Goal: Check status: Check status

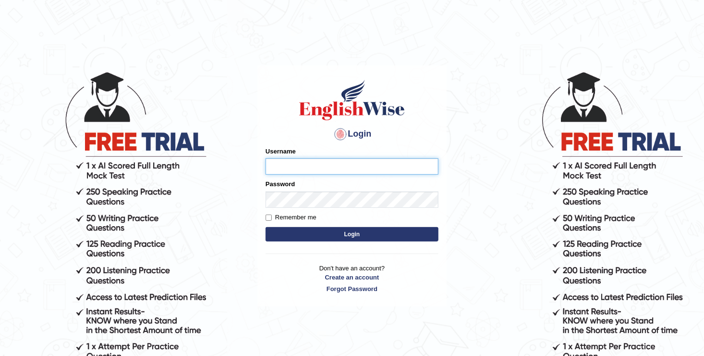
type input "[DEMOGRAPHIC_DATA]"
drag, startPoint x: 0, startPoint y: 0, endPoint x: 302, endPoint y: 227, distance: 378.1
click at [302, 227] on button "Login" at bounding box center [352, 234] width 173 height 14
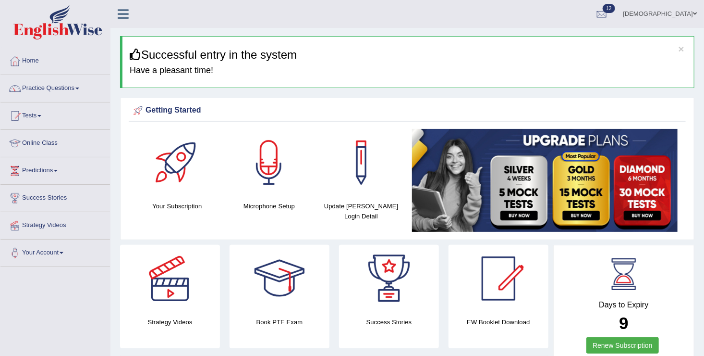
click at [41, 116] on span at bounding box center [39, 116] width 4 height 2
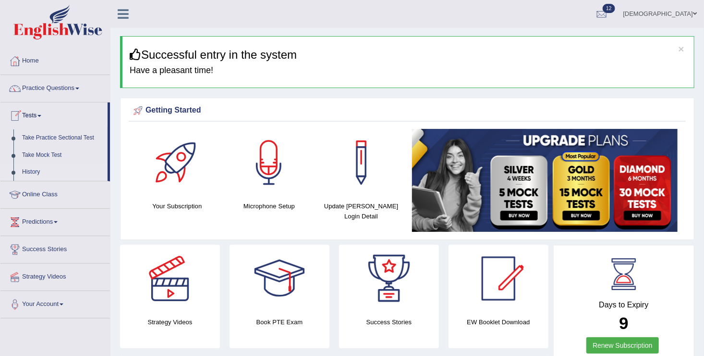
click at [34, 175] on link "History" at bounding box center [63, 171] width 90 height 17
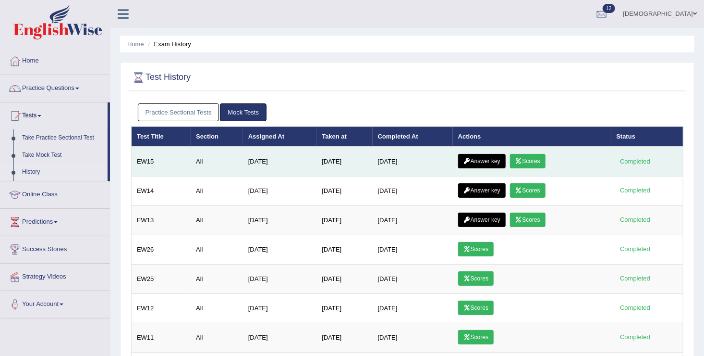
click at [531, 162] on link "Scores" at bounding box center [528, 161] width 36 height 14
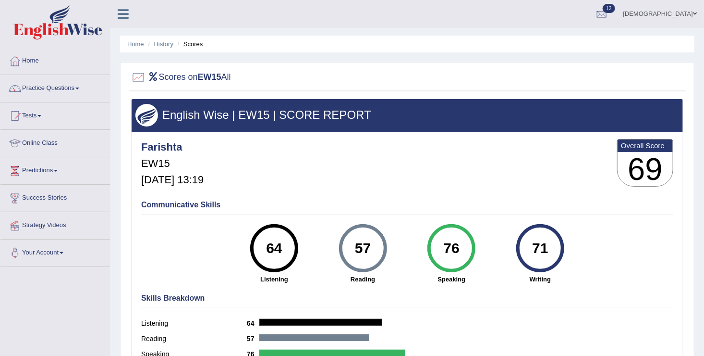
click at [36, 121] on link "Tests" at bounding box center [55, 114] width 110 height 24
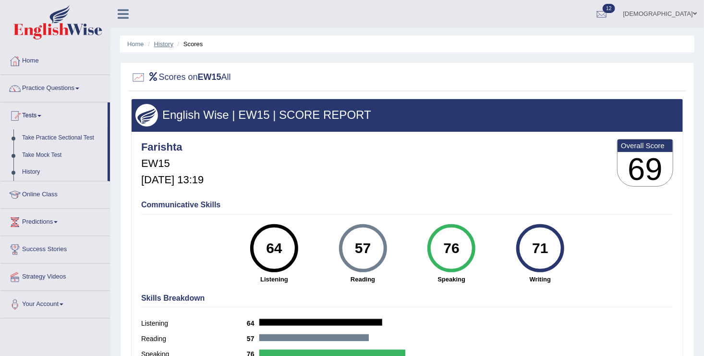
click at [163, 46] on link "History" at bounding box center [163, 43] width 19 height 7
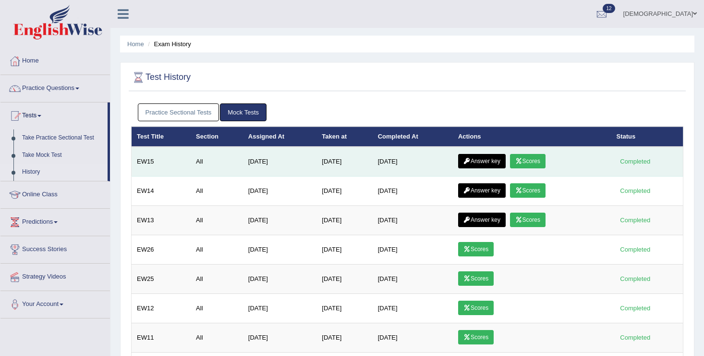
click at [481, 163] on link "Answer key" at bounding box center [482, 161] width 48 height 14
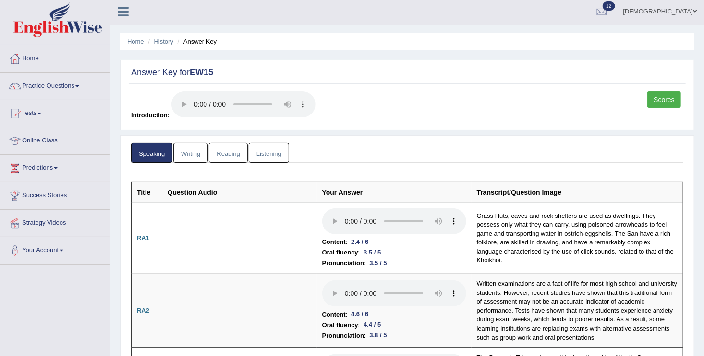
scroll to position [10, 0]
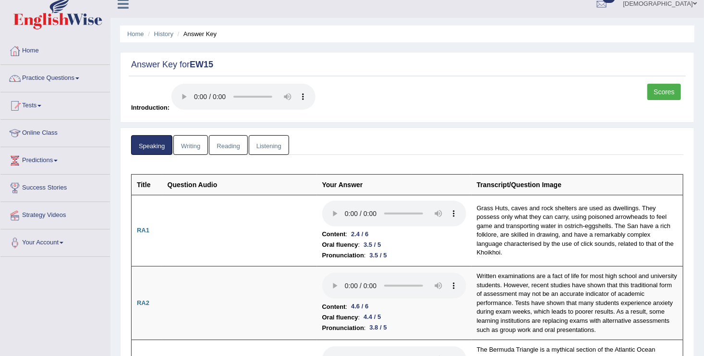
click at [192, 144] on link "Writing" at bounding box center [190, 145] width 35 height 20
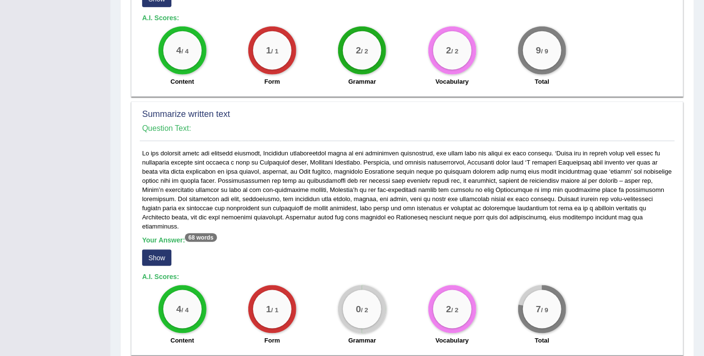
scroll to position [398, 0]
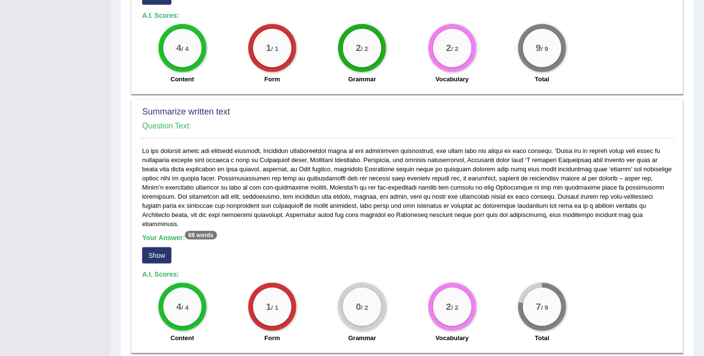
click at [160, 247] on button "Show" at bounding box center [156, 255] width 29 height 16
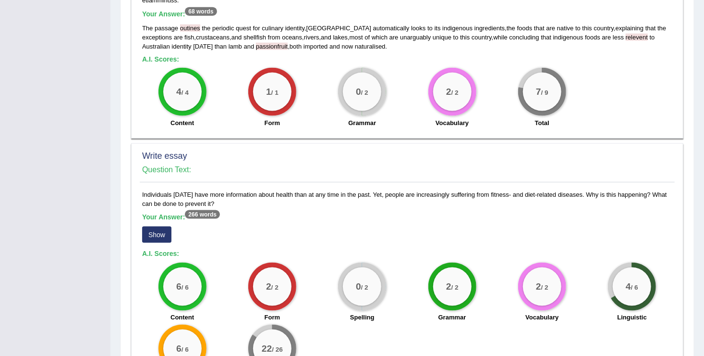
scroll to position [624, 0]
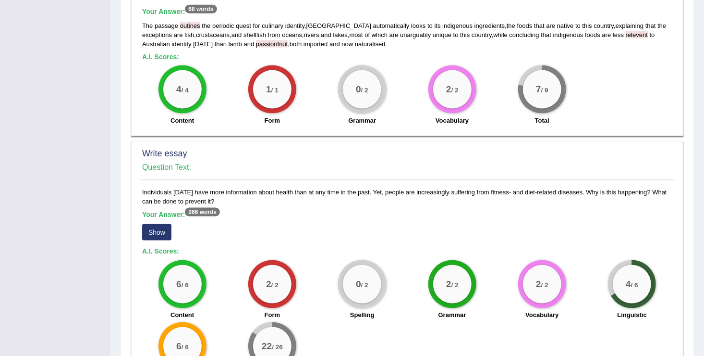
click at [156, 224] on button "Show" at bounding box center [156, 232] width 29 height 16
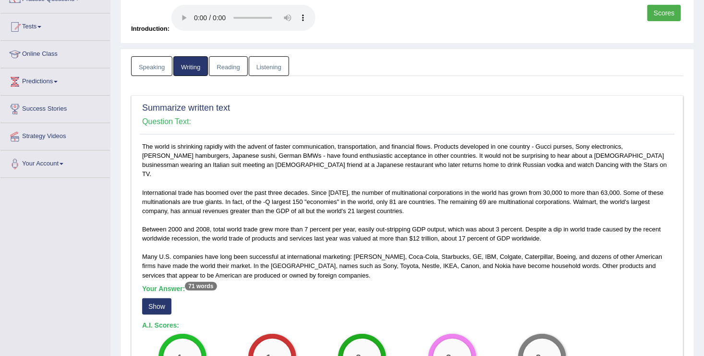
scroll to position [0, 0]
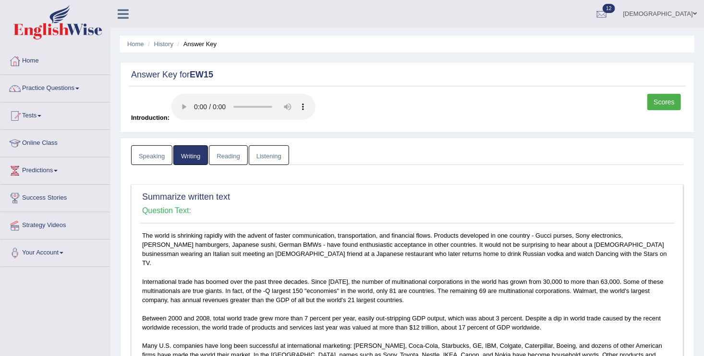
click at [231, 150] on link "Reading" at bounding box center [228, 155] width 38 height 20
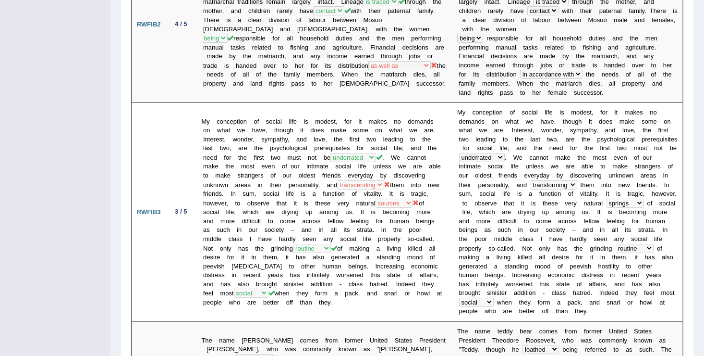
scroll to position [486, 0]
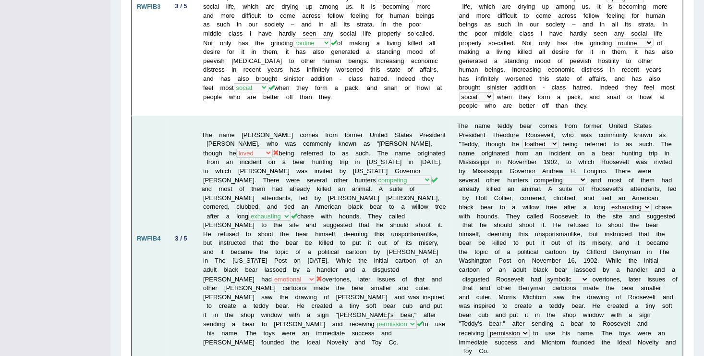
scroll to position [696, 0]
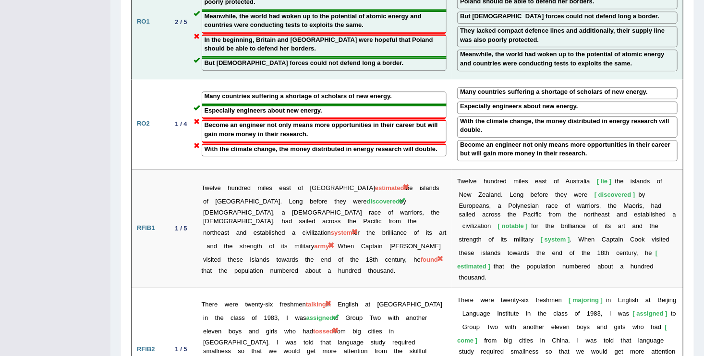
scroll to position [1396, 0]
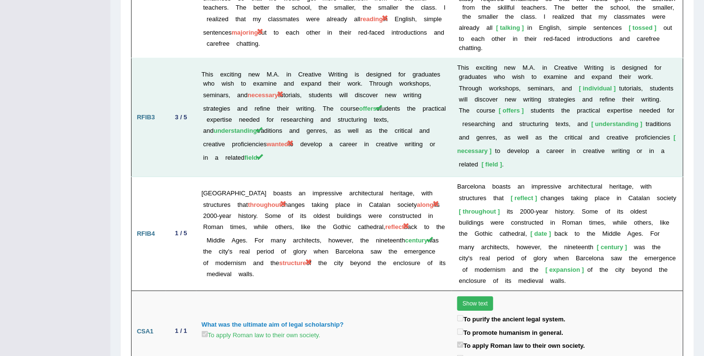
scroll to position [1760, 0]
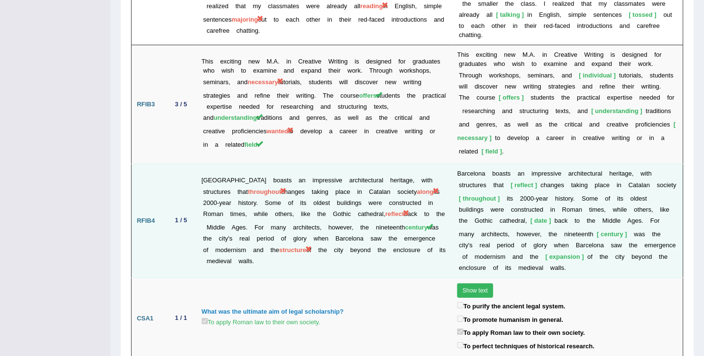
click at [362, 164] on td "Barcelona boasts an impressive architectural heritage, with structures that thr…" at bounding box center [324, 221] width 256 height 114
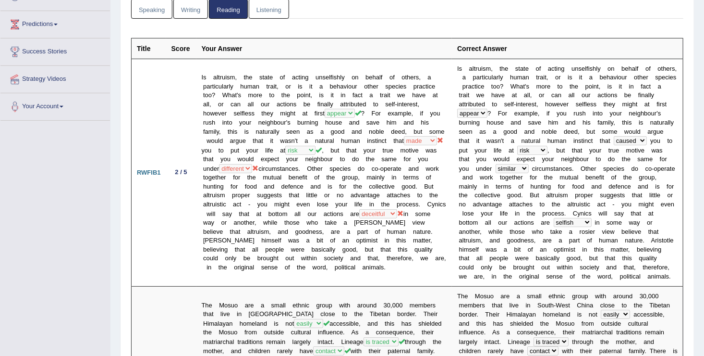
scroll to position [0, 0]
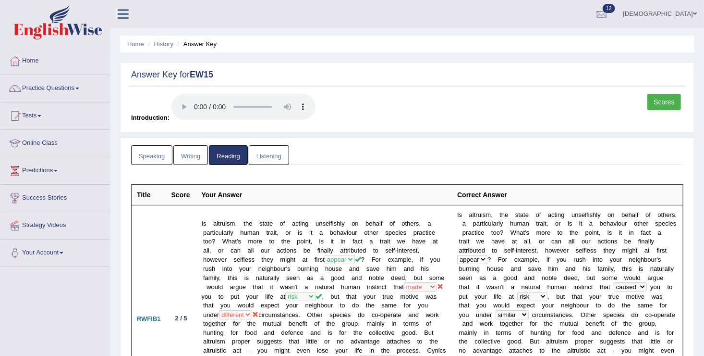
click at [268, 152] on link "Listening" at bounding box center [269, 155] width 40 height 20
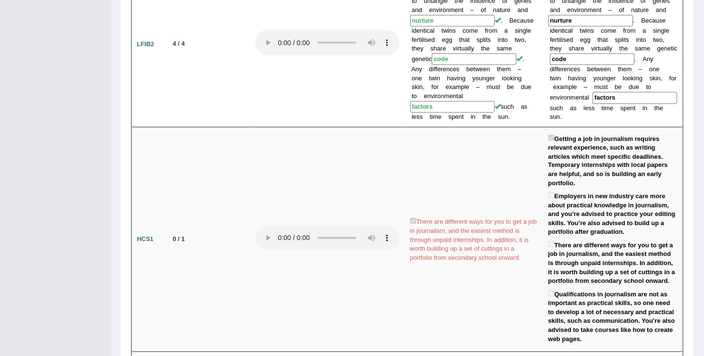
scroll to position [717, 0]
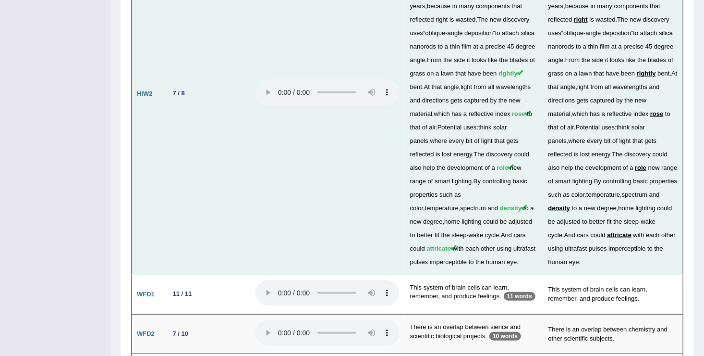
scroll to position [1990, 0]
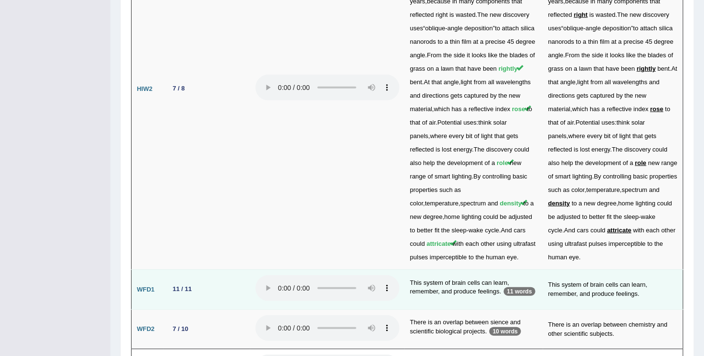
click at [497, 270] on td "This system of brain cells can learn, remember, and produce feelings. 11 words" at bounding box center [474, 290] width 138 height 40
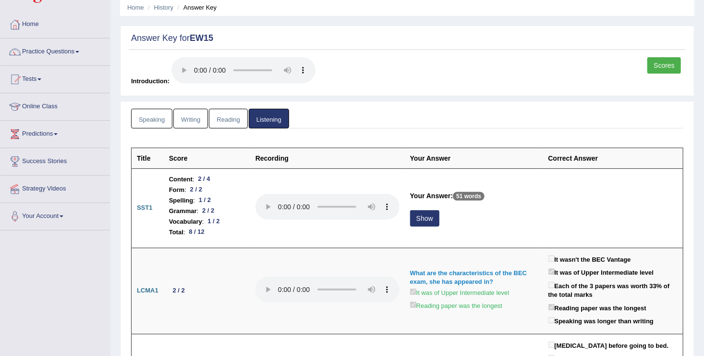
scroll to position [0, 0]
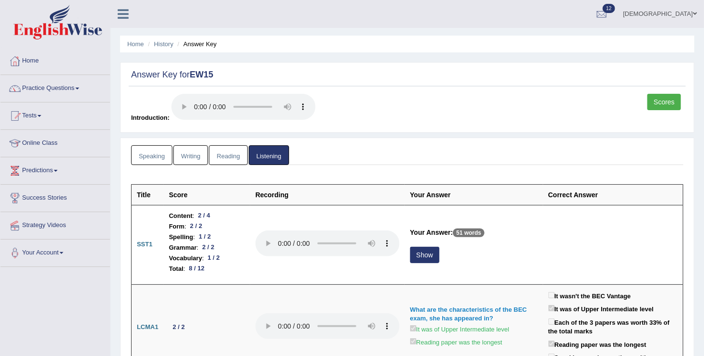
click at [658, 102] on link "Scores" at bounding box center [665, 102] width 34 height 16
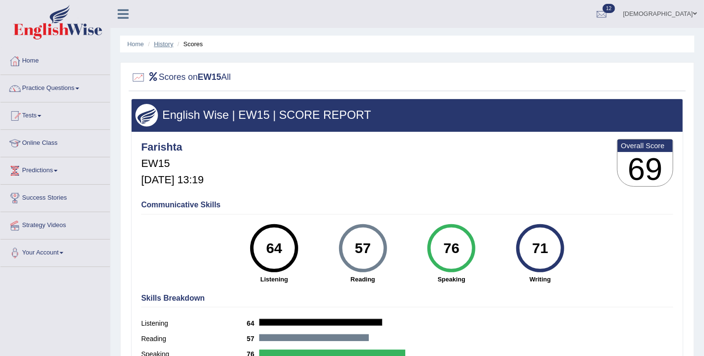
click at [168, 47] on link "History" at bounding box center [163, 43] width 19 height 7
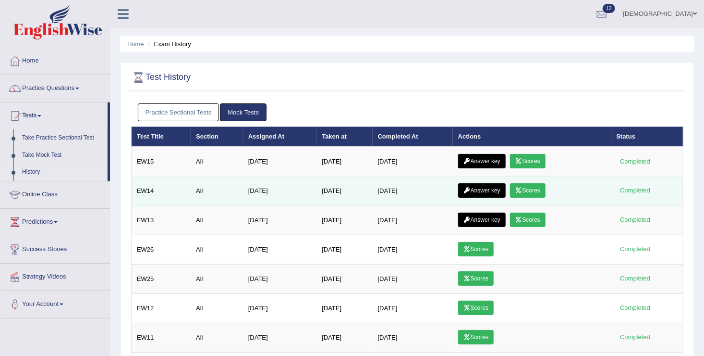
click at [538, 189] on link "Scores" at bounding box center [528, 190] width 36 height 14
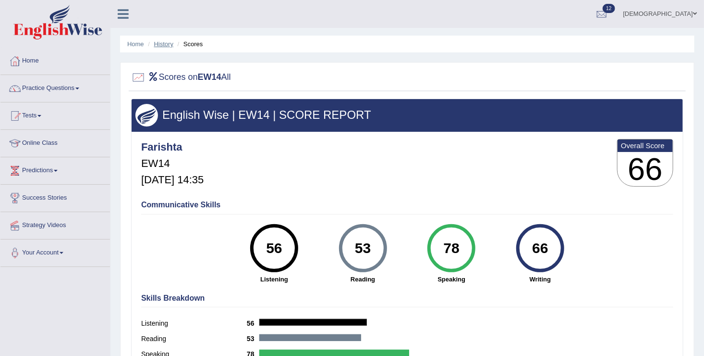
click at [172, 43] on link "History" at bounding box center [163, 43] width 19 height 7
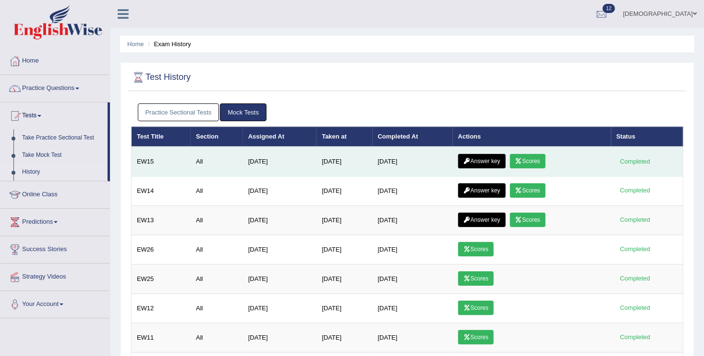
click at [540, 160] on link "Scores" at bounding box center [528, 161] width 36 height 14
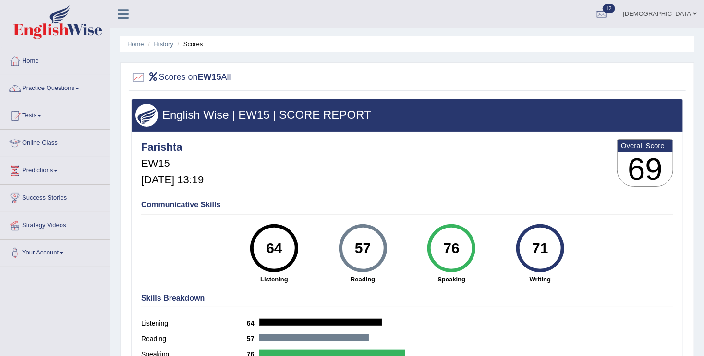
click at [62, 89] on link "Practice Questions" at bounding box center [55, 87] width 110 height 24
